Goal: Information Seeking & Learning: Check status

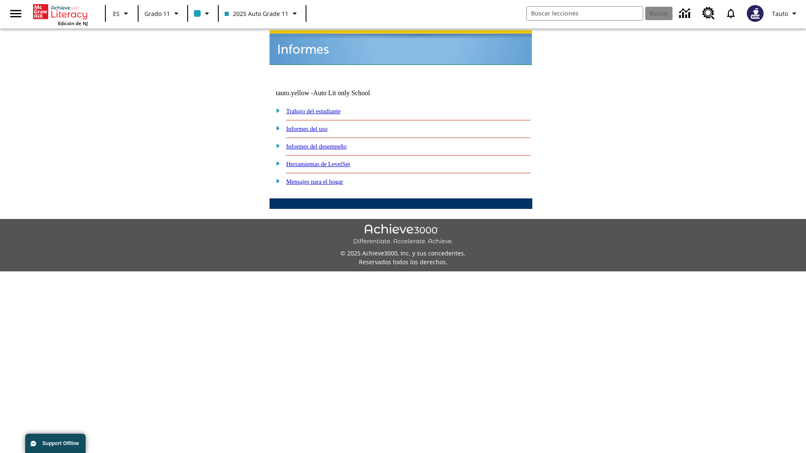
click at [314, 126] on link "Informes del uso" at bounding box center [307, 129] width 42 height 7
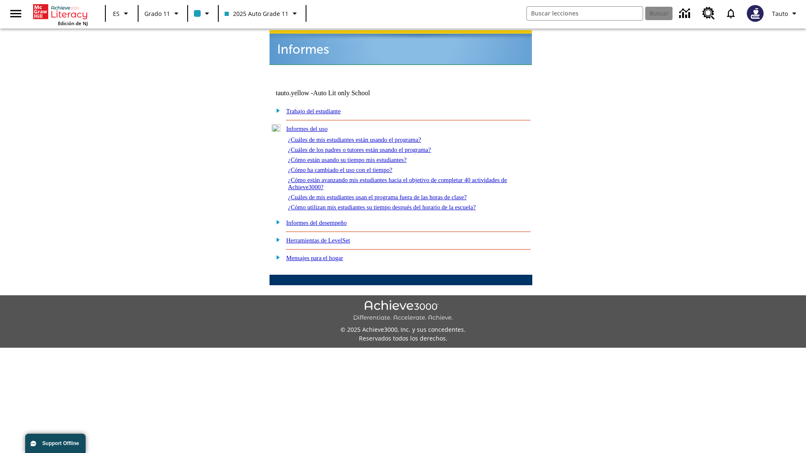
click at [366, 136] on link "¿Cuáles de mis estudiantes están usando el programa?" at bounding box center [354, 139] width 133 height 7
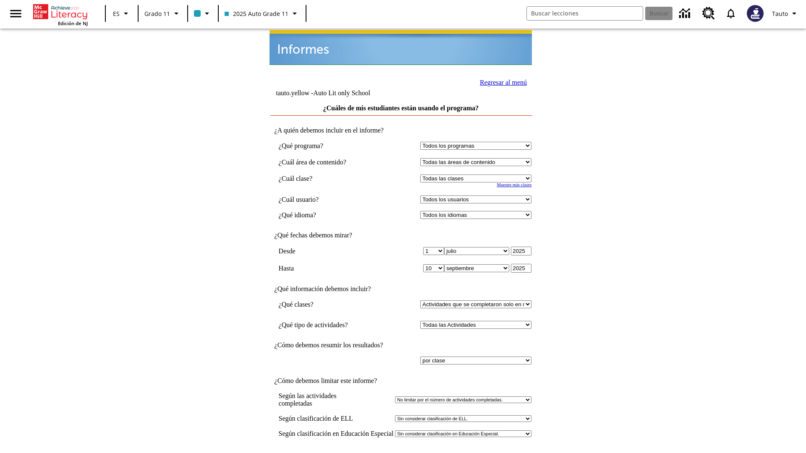
click at [401, 453] on input "Ver Informe" at bounding box center [401, 462] width 39 height 9
click at [501, 81] on link "Regresar al menú" at bounding box center [503, 82] width 47 height 7
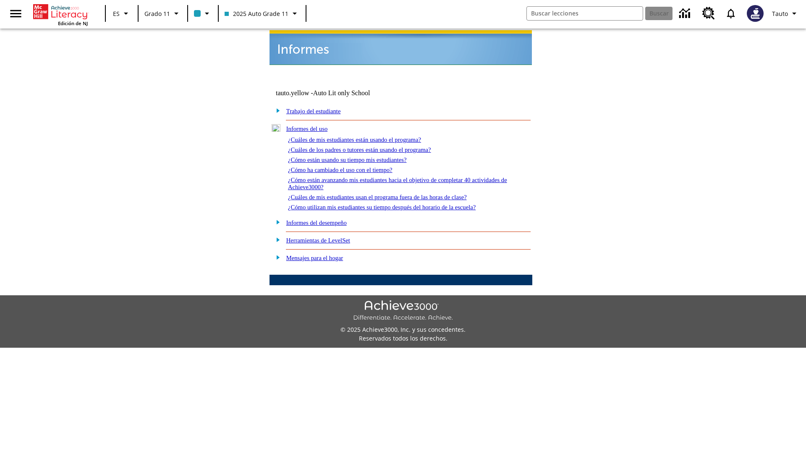
click at [357, 157] on link "¿Cómo están usando su tiempo mis estudiantes?" at bounding box center [347, 160] width 119 height 7
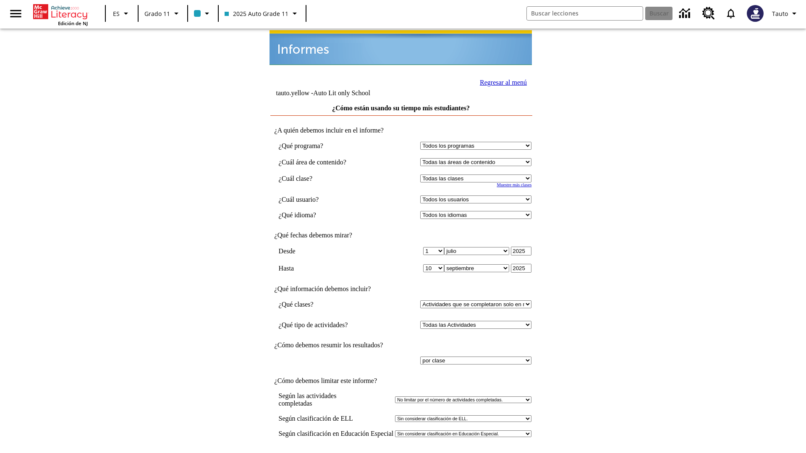
click at [401, 453] on input "Ver Informe" at bounding box center [401, 462] width 39 height 9
click at [501, 81] on link "Regresar al menú" at bounding box center [503, 82] width 47 height 7
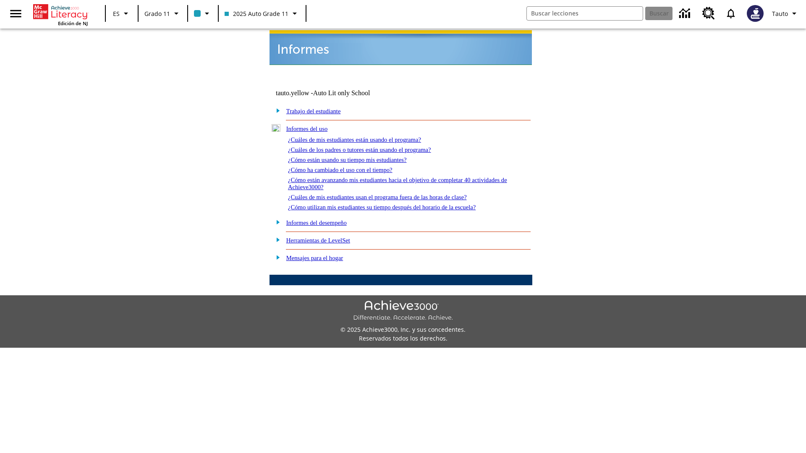
click at [396, 204] on link "¿Cómo utilizan mis estudiantes su tiempo después del horario de la escuela?" at bounding box center [382, 207] width 188 height 7
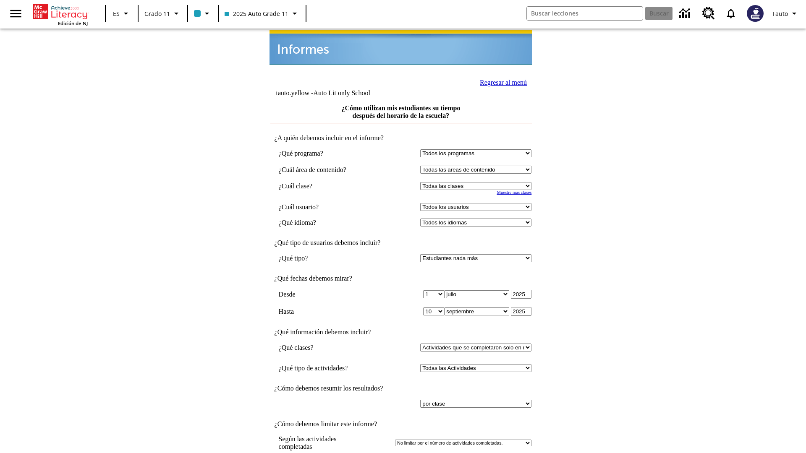
scroll to position [6, 0]
